Goal: Find specific fact: Find specific page/section

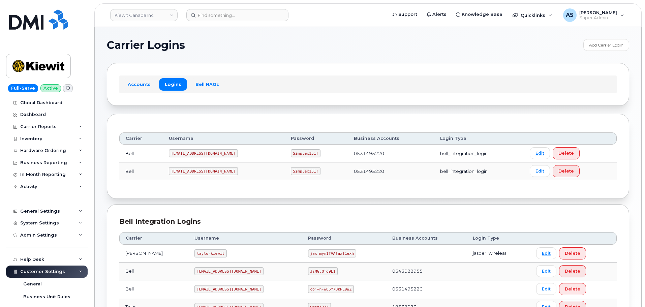
click at [202, 153] on code "1PeterK@myserve.ca" at bounding box center [203, 153] width 69 height 8
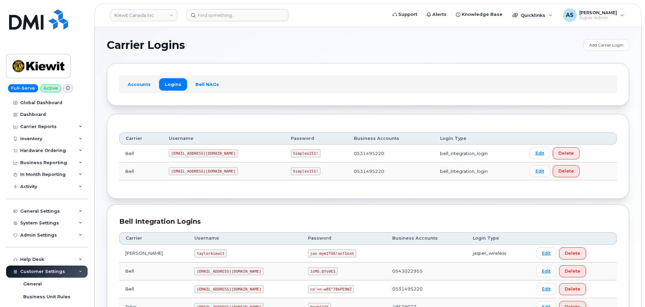
click at [291, 154] on code "Simplex151!" at bounding box center [306, 153] width 30 height 8
click at [291, 153] on code "Simplex151!" at bounding box center [306, 153] width 30 height 8
copy code "Simplex151!"
click at [198, 152] on code "1PeterK@myserve.ca" at bounding box center [203, 153] width 69 height 8
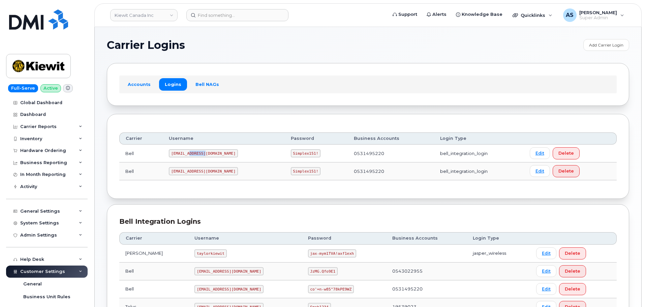
click at [198, 152] on code "1PeterK@myserve.ca" at bounding box center [203, 153] width 69 height 8
click at [198, 151] on code "1PeterK@myserve.ca" at bounding box center [203, 153] width 69 height 8
copy code "1PeterK@myserve.ca"
click at [195, 172] on code "PeterKie2@myserve.ca" at bounding box center [203, 171] width 69 height 8
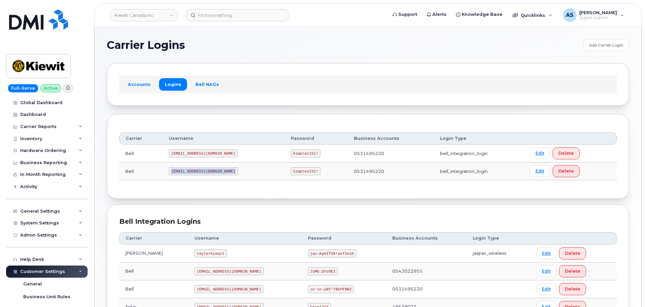
click at [195, 172] on code "PeterKie2@myserve.ca" at bounding box center [203, 171] width 69 height 8
copy code "PeterKie2@myserve.ca"
click at [291, 169] on code "Simplex151!" at bounding box center [306, 171] width 30 height 8
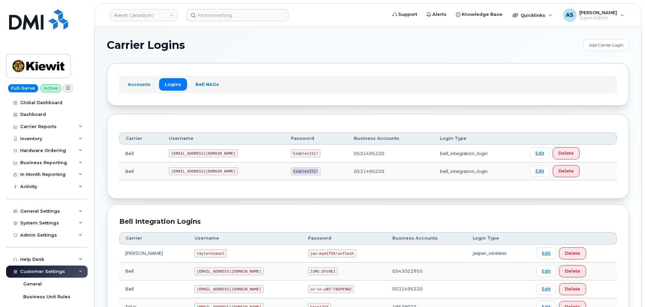
copy code "Simplex151!"
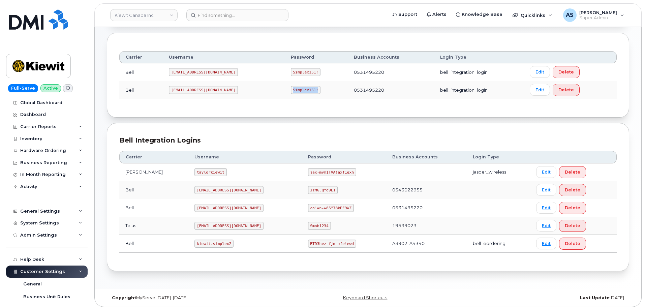
scroll to position [85, 0]
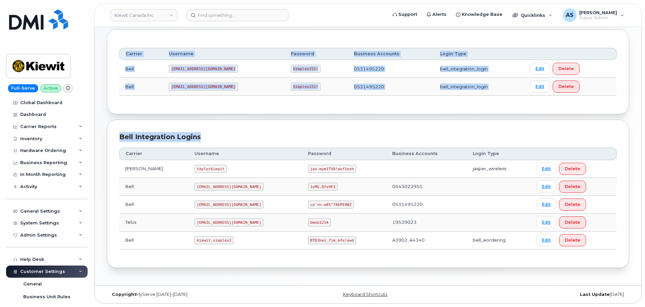
drag, startPoint x: 355, startPoint y: 113, endPoint x: 351, endPoint y: 114, distance: 3.4
click at [351, 114] on div "Carrier Username Password Business Accounts Login Type Bell 1PeterK@myserve.ca …" at bounding box center [368, 71] width 522 height 85
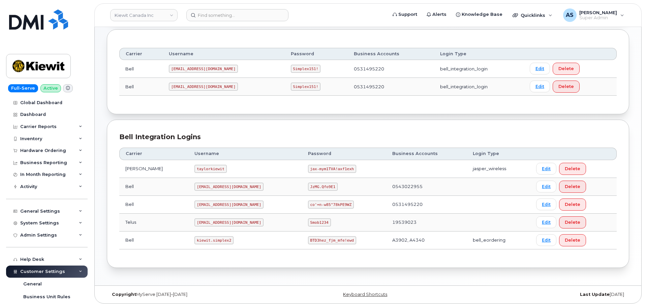
click at [346, 111] on div "Carrier Username Password Business Accounts Login Type Bell 1PeterK@myserve.ca …" at bounding box center [368, 71] width 522 height 85
click at [217, 187] on code "kiewitjasper@myserve.ca" at bounding box center [228, 187] width 69 height 8
click at [217, 186] on code "kiewitjasper@myserve.ca" at bounding box center [228, 187] width 69 height 8
click at [216, 186] on code "kiewitjasper@myserve.ca" at bounding box center [228, 187] width 69 height 8
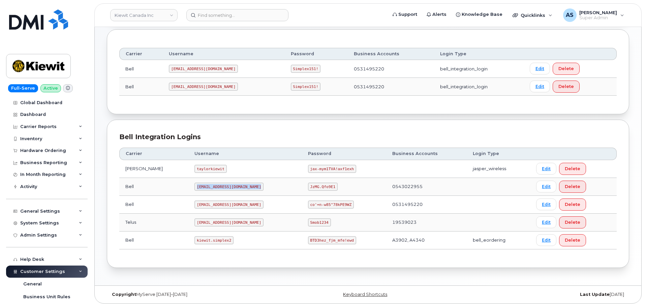
copy code "kiewitjasper@myserve.ca"
click at [308, 187] on code "JzMG.Qfo9E1" at bounding box center [323, 187] width 30 height 8
click at [308, 185] on code "JzMG.Qfo9E1" at bounding box center [323, 187] width 30 height 8
click at [308, 186] on code "JzMG.Qfo9E1" at bounding box center [323, 187] width 30 height 8
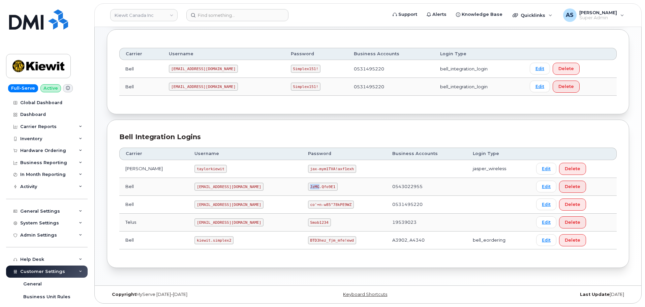
click at [308, 186] on code "JzMG.Qfo9E1" at bounding box center [323, 187] width 30 height 8
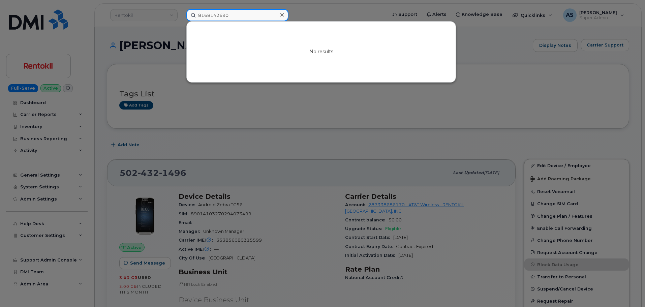
drag, startPoint x: 231, startPoint y: 14, endPoint x: 26, endPoint y: 19, distance: 205.6
click at [181, 21] on div "8168142690 No results" at bounding box center [284, 15] width 207 height 12
paste input "9498817347"
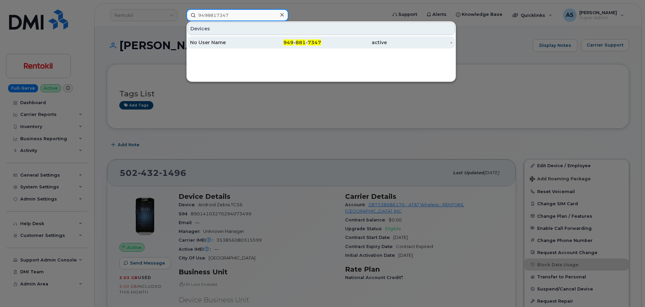
type input "9498817347"
drag, startPoint x: 252, startPoint y: 43, endPoint x: 255, endPoint y: 39, distance: 5.8
click at [252, 43] on div "No User Name" at bounding box center [223, 42] width 66 height 7
click at [255, 41] on link "No User Name 949 - 881 - 7347 active -" at bounding box center [321, 42] width 268 height 12
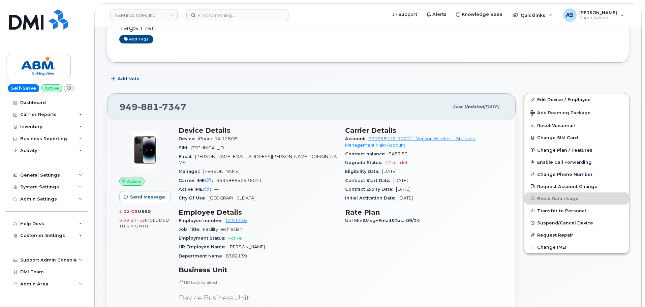
scroll to position [67, 0]
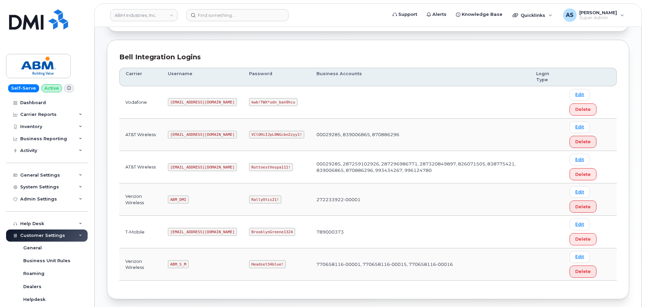
scroll to position [101, 0]
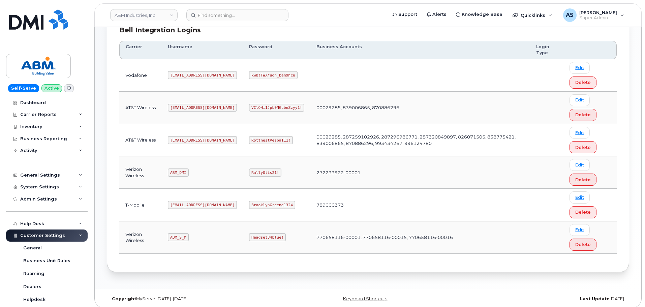
click at [181, 238] on code "ABM_S_M" at bounding box center [178, 237] width 21 height 8
copy code "ABM_S_M"
click at [249, 235] on code "Headset34blue!" at bounding box center [267, 237] width 37 height 8
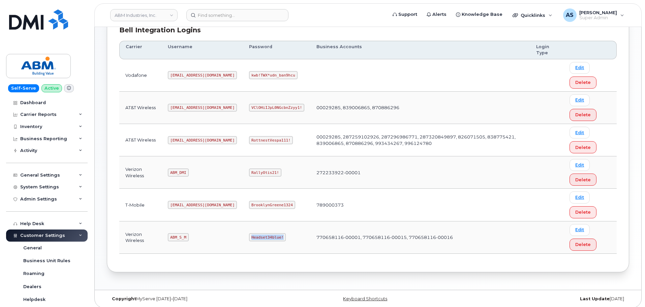
click at [249, 235] on code "Headset34blue!" at bounding box center [267, 237] width 37 height 8
copy code "Headset34blue!"
